Goal: Task Accomplishment & Management: Manage account settings

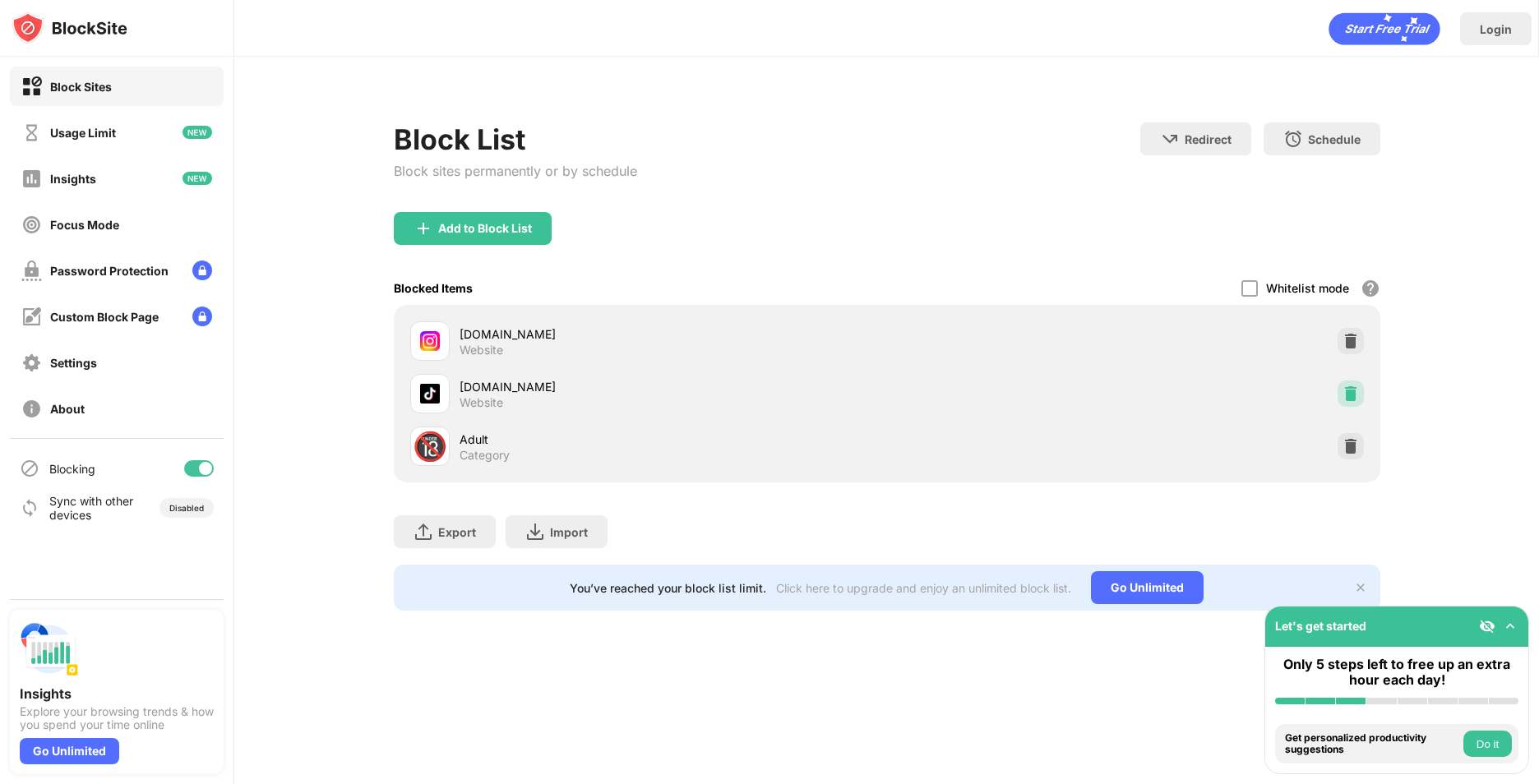
click at [1348, 401] on img at bounding box center [1350, 393] width 16 height 16
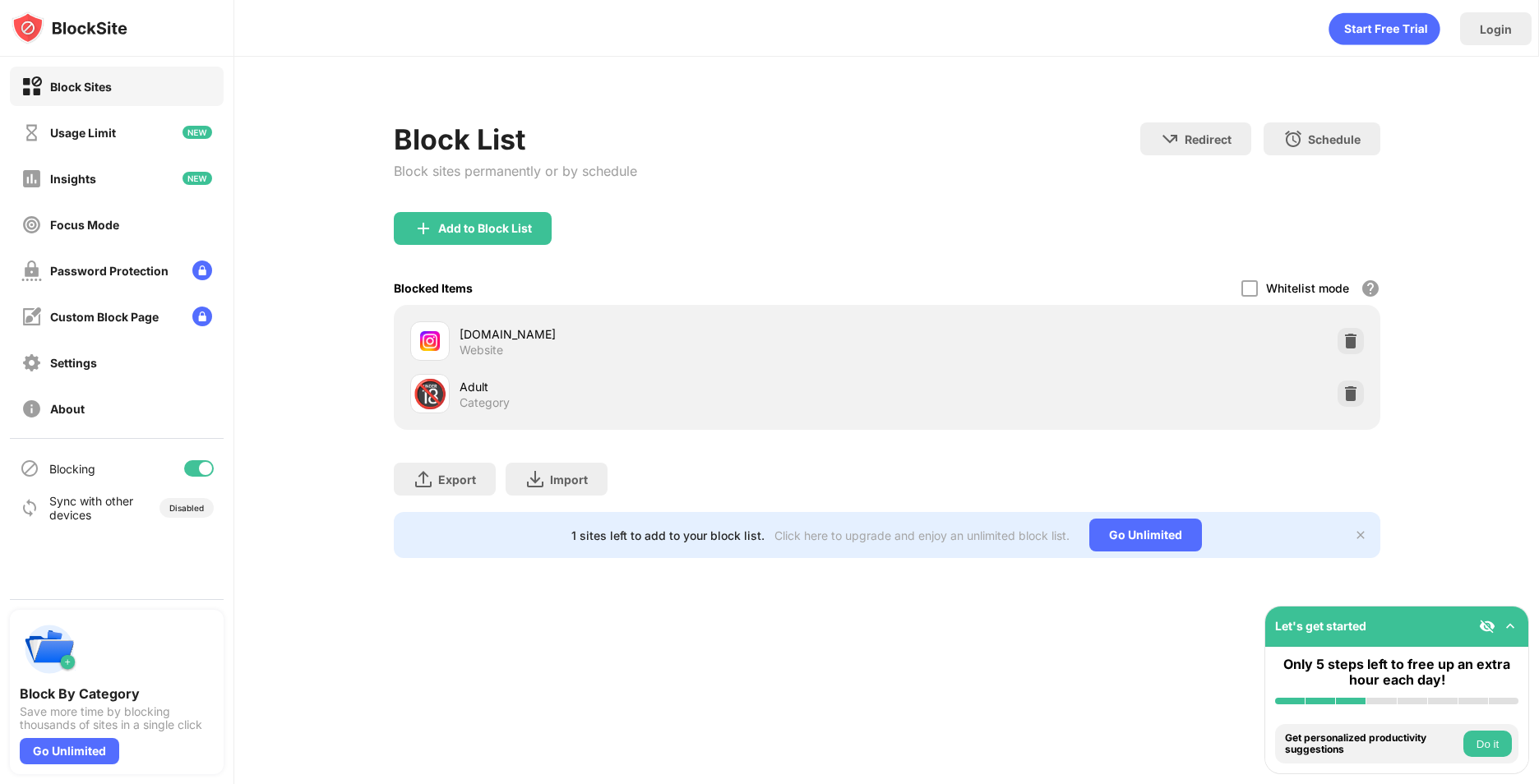
click at [479, 232] on div "Add to Block List" at bounding box center [485, 227] width 94 height 13
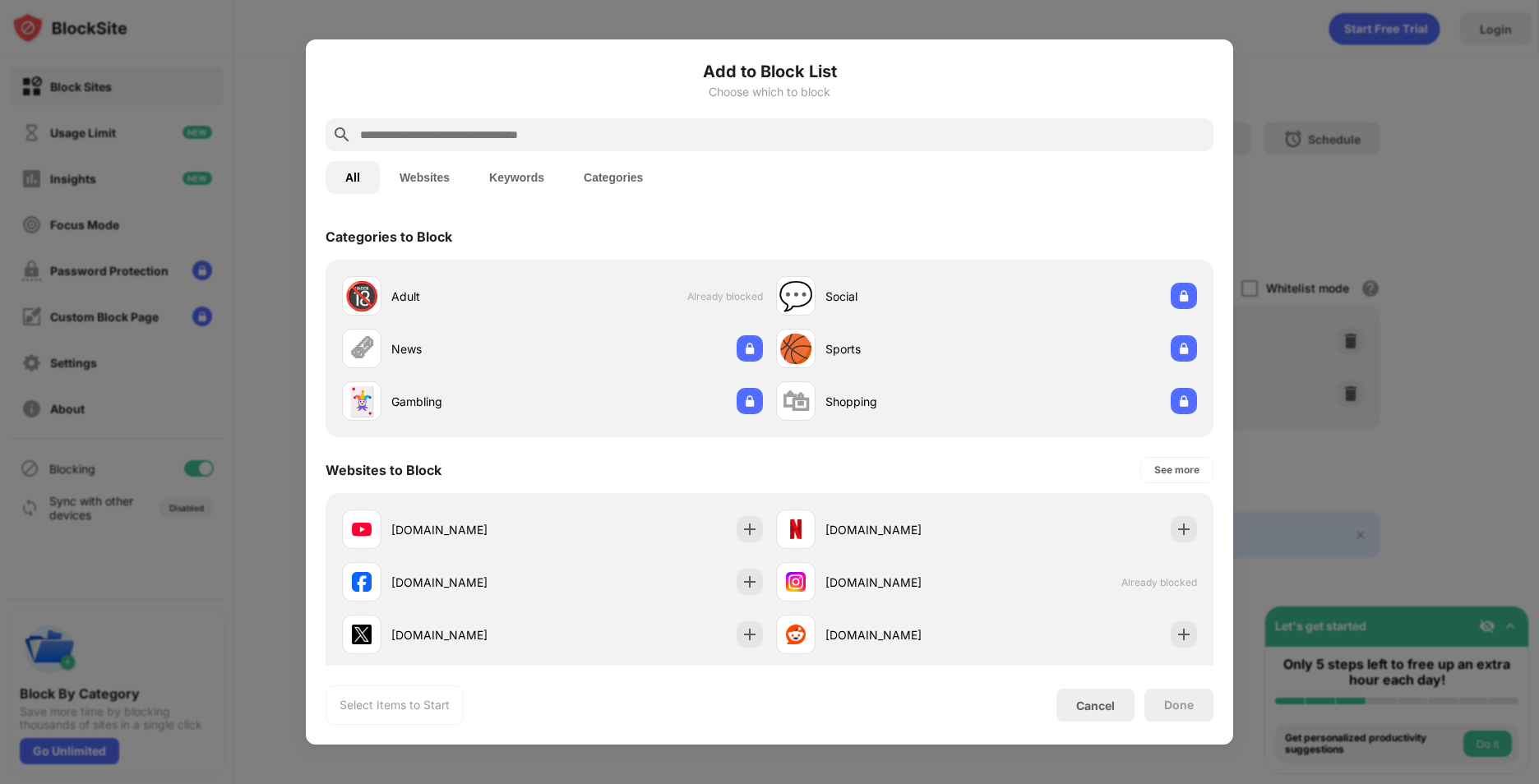
scroll to position [246, 0]
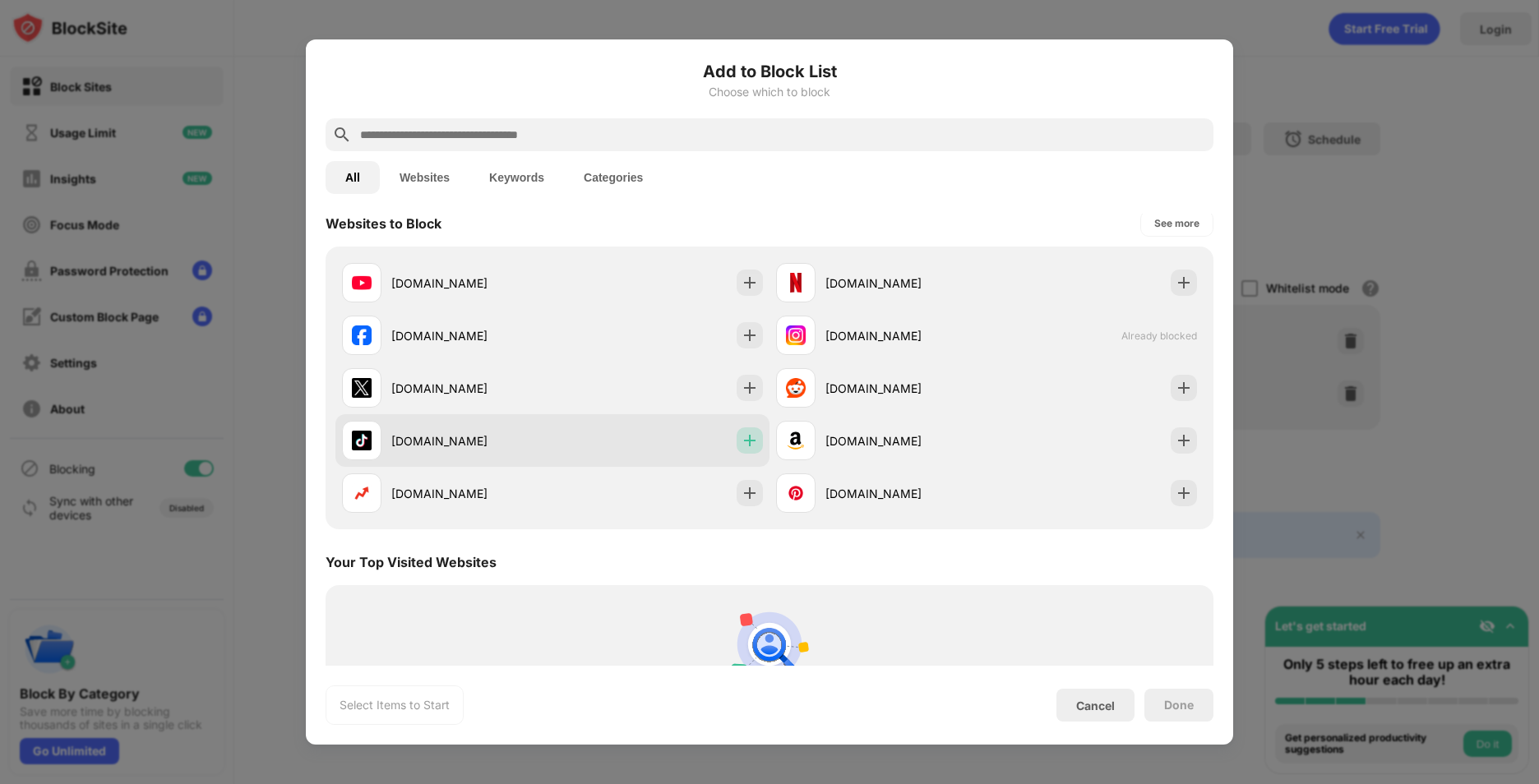
click at [742, 439] on img at bounding box center [750, 440] width 16 height 16
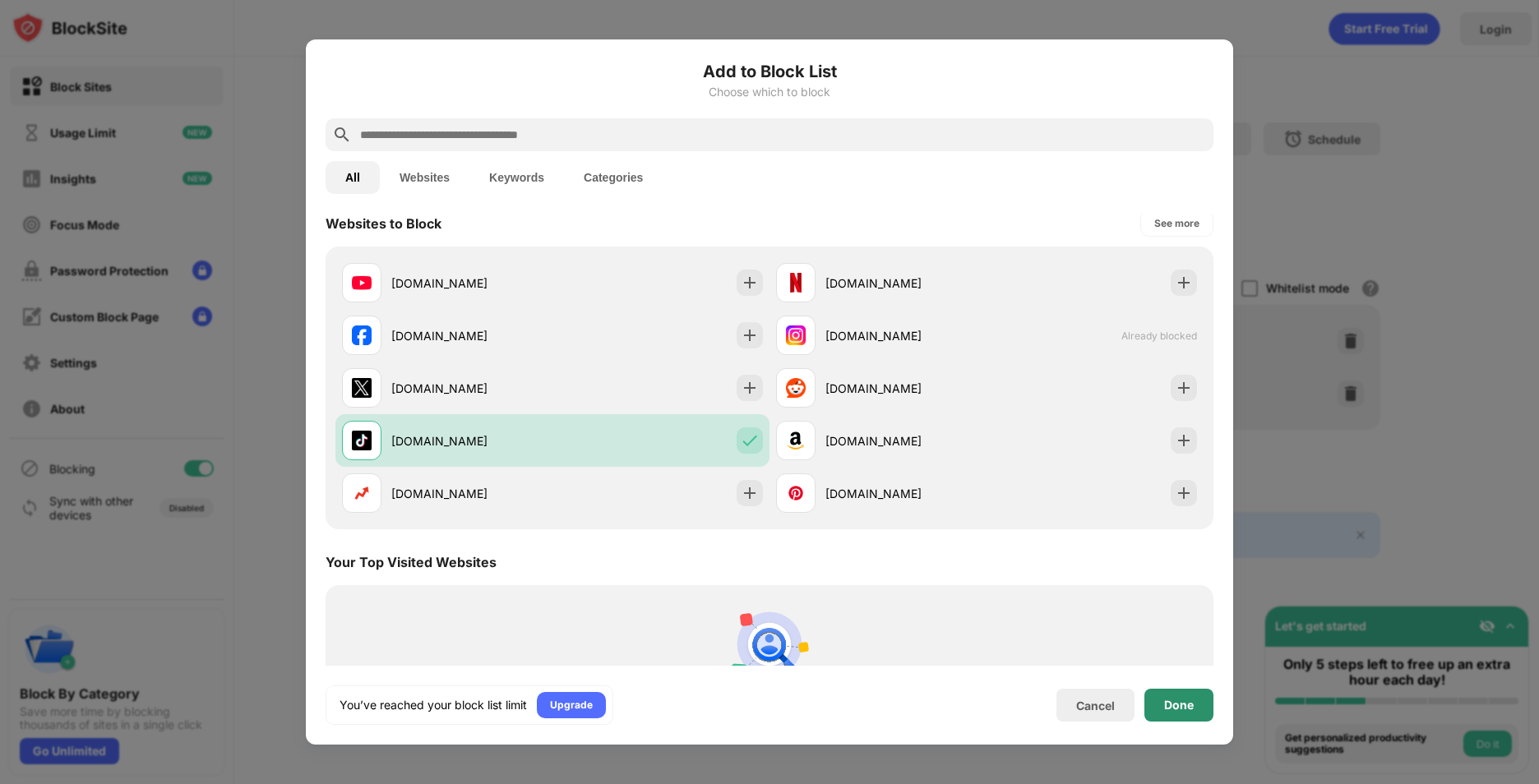
click at [1179, 701] on div "Done" at bounding box center [1180, 704] width 30 height 13
